Goal: Task Accomplishment & Management: Use online tool/utility

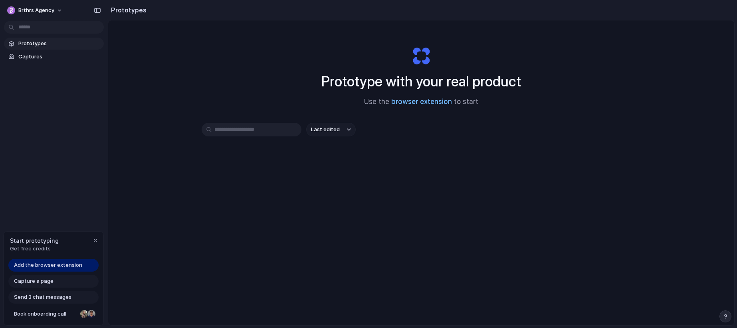
click at [411, 104] on link "browser extension" at bounding box center [421, 101] width 61 height 8
click at [51, 42] on span "Prototypes" at bounding box center [59, 44] width 82 height 8
click at [36, 60] on span "Captures" at bounding box center [59, 57] width 82 height 8
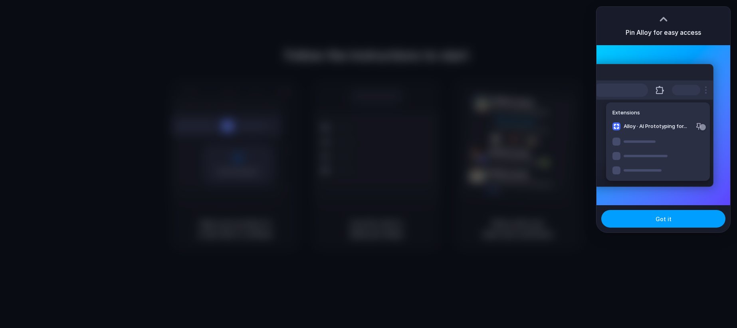
click at [661, 220] on span "Got it" at bounding box center [664, 218] width 16 height 8
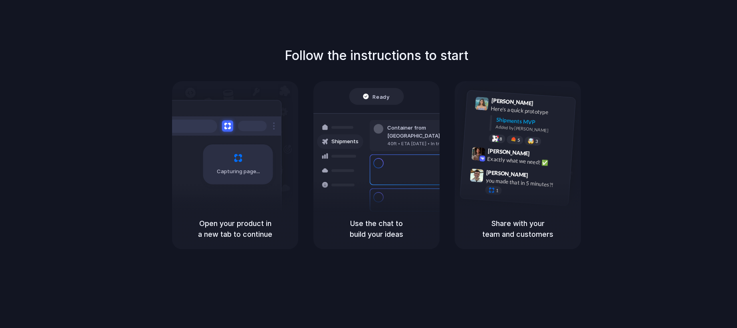
click at [685, 133] on div "Follow the instructions to start Capturing page Open your product in a new tab …" at bounding box center [376, 147] width 737 height 203
click at [558, 40] on div "Follow the instructions to start Capturing page Open your product in a new tab …" at bounding box center [376, 171] width 753 height 343
click at [369, 164] on div at bounding box center [369, 164] width 0 height 0
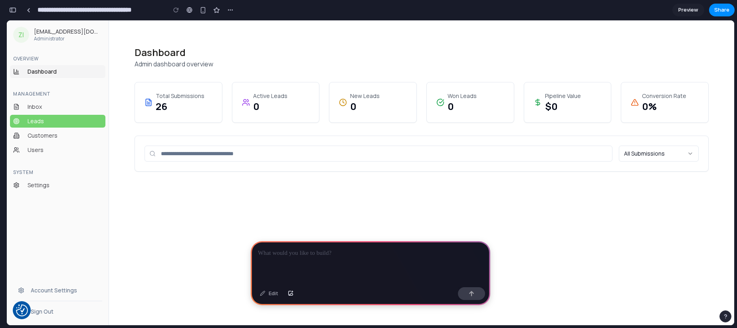
click at [49, 119] on span "Leads" at bounding box center [65, 121] width 75 height 8
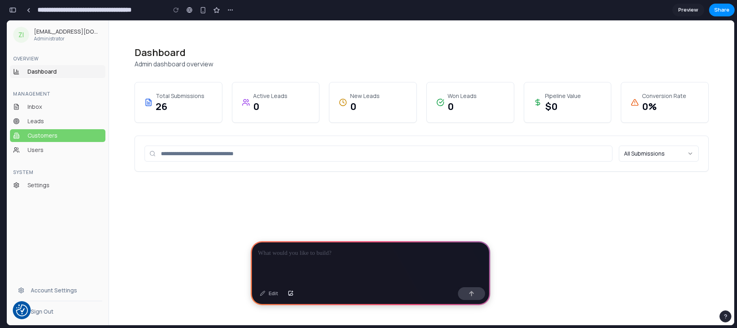
click at [57, 129] on link "Customers" at bounding box center [57, 135] width 95 height 13
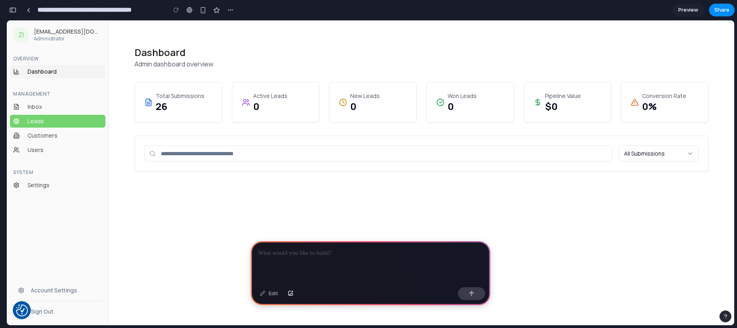
click at [57, 122] on span "Leads" at bounding box center [65, 121] width 75 height 8
click at [359, 249] on p at bounding box center [370, 253] width 225 height 10
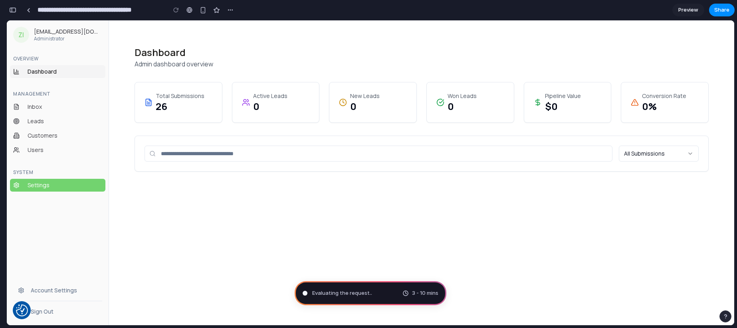
click at [58, 188] on span "Settings" at bounding box center [65, 185] width 75 height 8
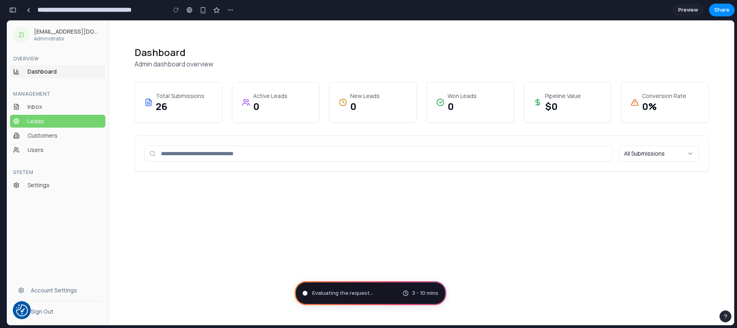
click at [42, 117] on span "Leads" at bounding box center [65, 121] width 75 height 8
click at [57, 113] on ul "Inbox Leads Customers Users" at bounding box center [57, 128] width 95 height 56
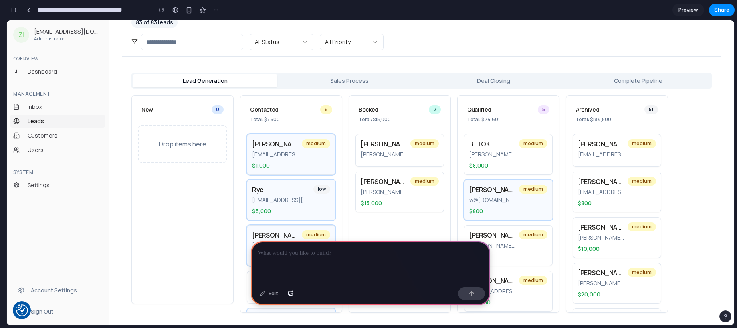
scroll to position [77, 0]
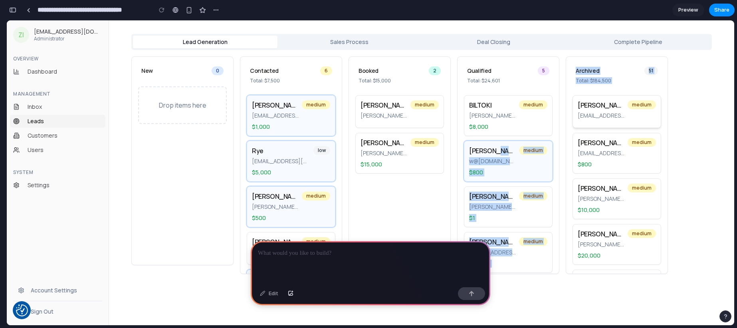
drag, startPoint x: 498, startPoint y: 147, endPoint x: 583, endPoint y: 98, distance: 98.6
click at [583, 98] on div "New 0 Drop items here Contacted 6 Total: $7,500 Jonathan Palan jonpalan1109@gma…" at bounding box center [421, 168] width 581 height 224
drag, startPoint x: 522, startPoint y: 157, endPoint x: 615, endPoint y: 148, distance: 92.7
click at [615, 148] on div "New 0 Drop items here Contacted 6 Total: $7,500 Jonathan Palan jonpalan1109@gma…" at bounding box center [421, 168] width 581 height 224
drag, startPoint x: 552, startPoint y: 158, endPoint x: 626, endPoint y: 151, distance: 74.6
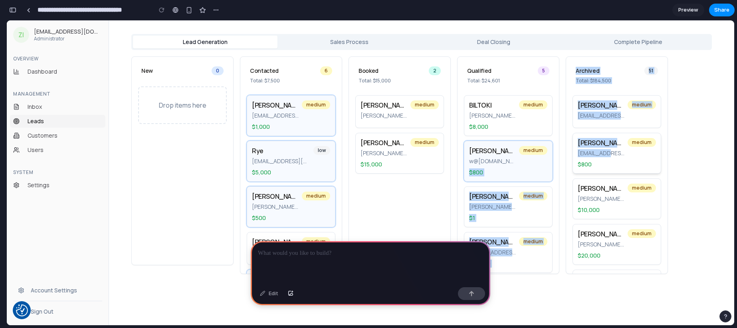
click at [627, 152] on div "New 0 Drop items here Contacted 6 Total: $7,500 Jonathan Palan jonpalan1109@gma…" at bounding box center [421, 168] width 581 height 224
drag, startPoint x: 612, startPoint y: 151, endPoint x: 561, endPoint y: 143, distance: 52.2
click at [561, 143] on div "New 0 Drop items here Contacted 6 Total: $7,500 Jonathan Palan jonpalan1109@gma…" at bounding box center [421, 168] width 581 height 224
drag, startPoint x: 530, startPoint y: 122, endPoint x: 625, endPoint y: 132, distance: 96.4
click at [625, 131] on div "New 0 Drop items here Contacted 6 Total: $7,500 Jonathan Palan jonpalan1109@gma…" at bounding box center [421, 168] width 581 height 224
